Goal: Task Accomplishment & Management: Manage account settings

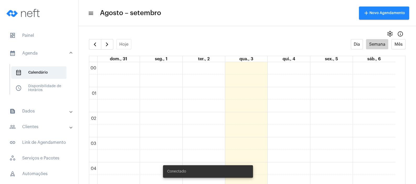
scroll to position [359, 0]
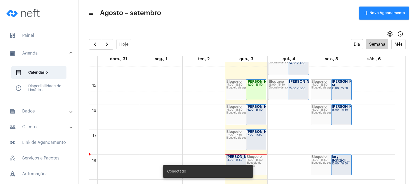
click at [47, 126] on mat-panel-title "people_outline Clientes" at bounding box center [39, 127] width 60 height 6
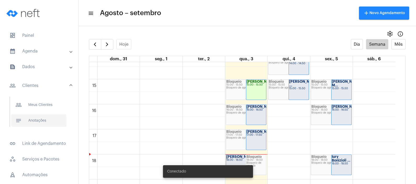
click at [50, 124] on span "notes Anotações" at bounding box center [38, 121] width 55 height 13
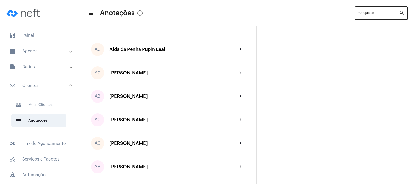
click at [361, 12] on div "Pesquisar" at bounding box center [378, 12] width 42 height 14
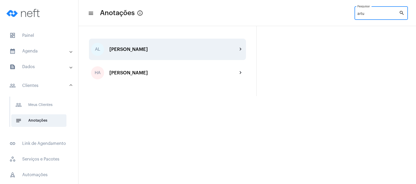
type input "artu"
click at [192, 45] on div "AL [PERSON_NAME] chevron_right" at bounding box center [167, 49] width 157 height 21
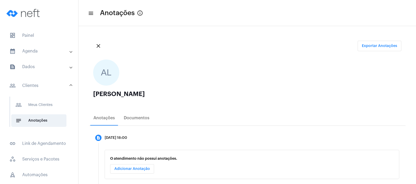
scroll to position [30, 0]
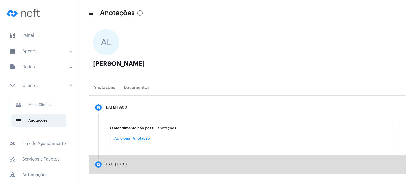
click at [298, 171] on mat-step-header "description [DATE] 13:00" at bounding box center [247, 164] width 316 height 19
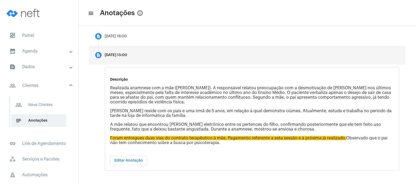
scroll to position [103, 0]
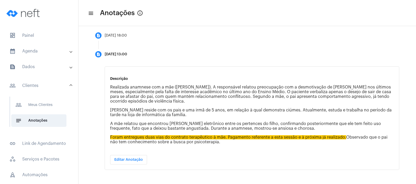
click at [60, 50] on mat-panel-title "calendar_month_outlined Agenda" at bounding box center [39, 51] width 60 height 6
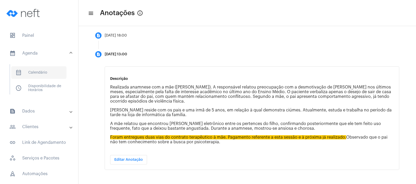
click at [58, 72] on span "calendar_month_outlined Calendário" at bounding box center [38, 72] width 55 height 13
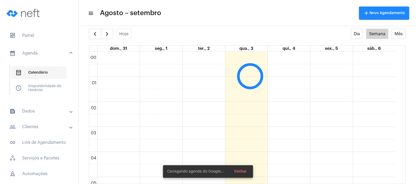
scroll to position [151, 0]
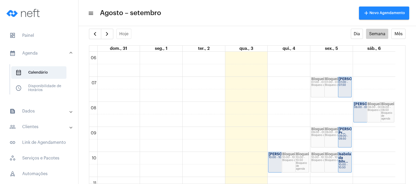
click at [46, 123] on mat-expansion-panel-header "people_outline Clientes" at bounding box center [40, 127] width 75 height 13
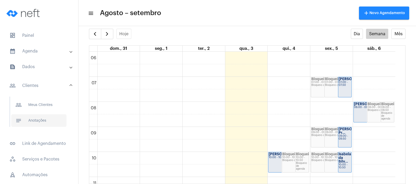
click at [48, 123] on span "notes Anotações" at bounding box center [38, 121] width 55 height 13
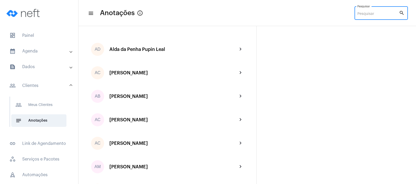
click at [373, 15] on input "Pesquisar" at bounding box center [378, 14] width 42 height 4
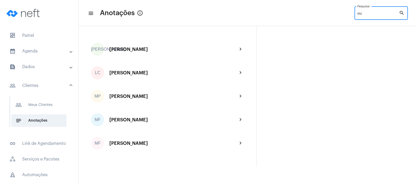
type input "m"
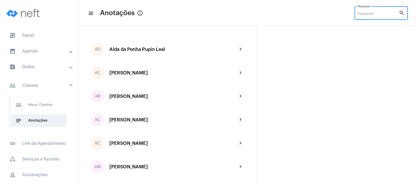
type input "f"
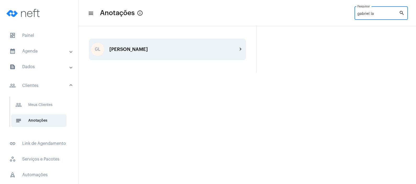
type input "gabriel la"
click at [229, 48] on div "[PERSON_NAME]" at bounding box center [173, 49] width 128 height 5
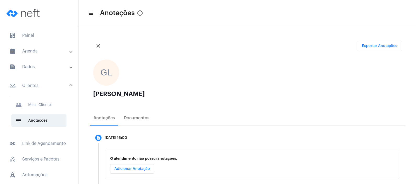
click at [222, 70] on ngx-avatars "GL" at bounding box center [244, 73] width 303 height 26
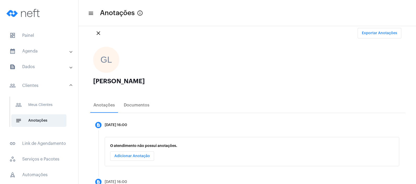
scroll to position [87, 0]
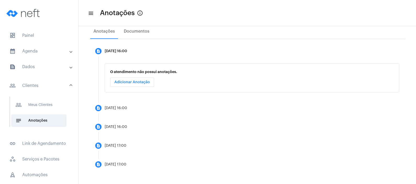
click at [26, 48] on mat-panel-title "calendar_month_outlined Agenda" at bounding box center [39, 51] width 60 height 6
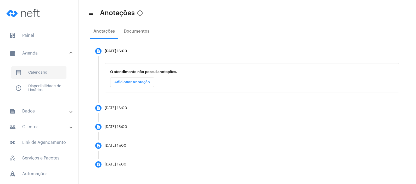
click at [30, 70] on span "calendar_month_outlined Calendário" at bounding box center [38, 72] width 55 height 13
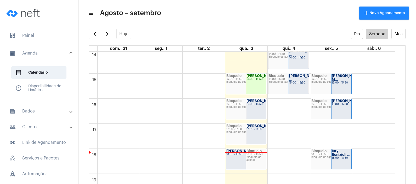
scroll to position [379, 0]
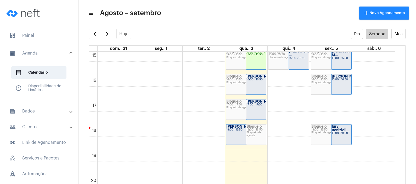
click at [255, 88] on div "[PERSON_NAME]... 16:00 - 16:50" at bounding box center [256, 85] width 20 height 20
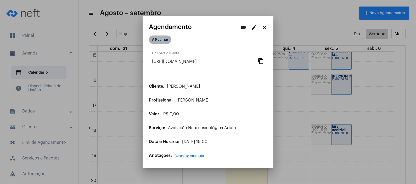
click at [160, 43] on mat-chip "A Realizar" at bounding box center [160, 40] width 22 height 8
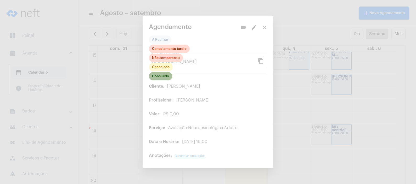
click at [157, 76] on mat-chip "Concluído" at bounding box center [160, 76] width 23 height 8
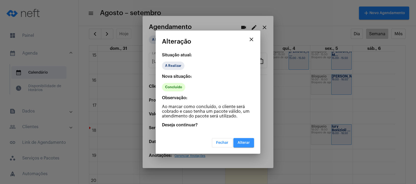
click at [245, 141] on span "Alterar" at bounding box center [243, 143] width 12 height 4
